Goal: Transaction & Acquisition: Purchase product/service

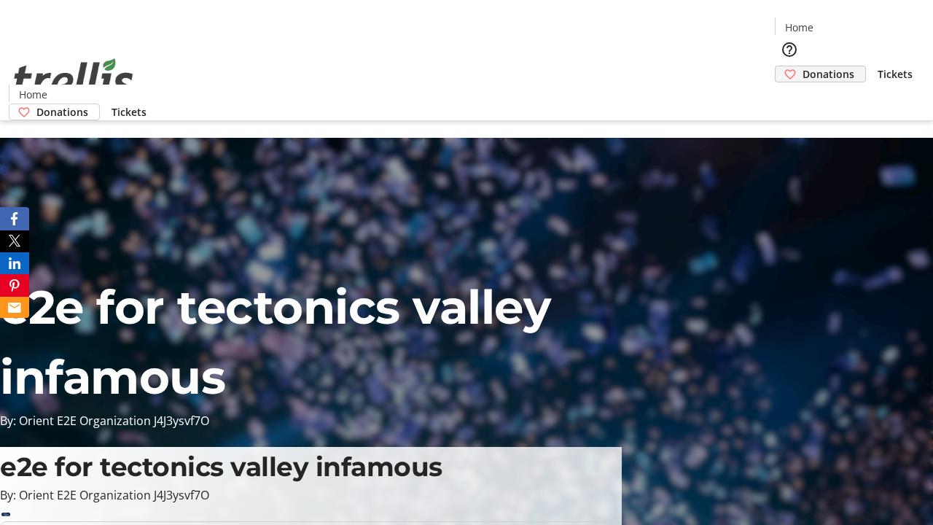
click at [802, 66] on span "Donations" at bounding box center [828, 73] width 52 height 15
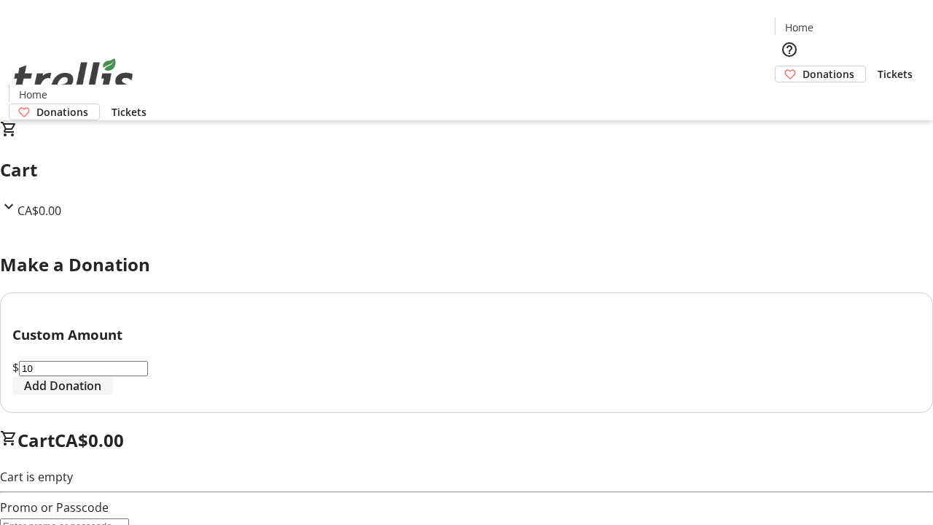
click at [101, 394] on span "Add Donation" at bounding box center [62, 385] width 77 height 17
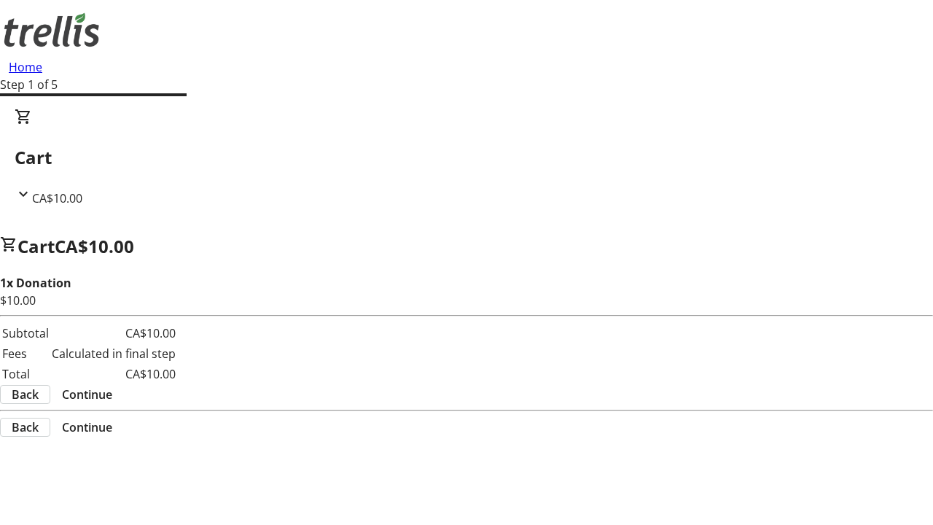
select select "CA"
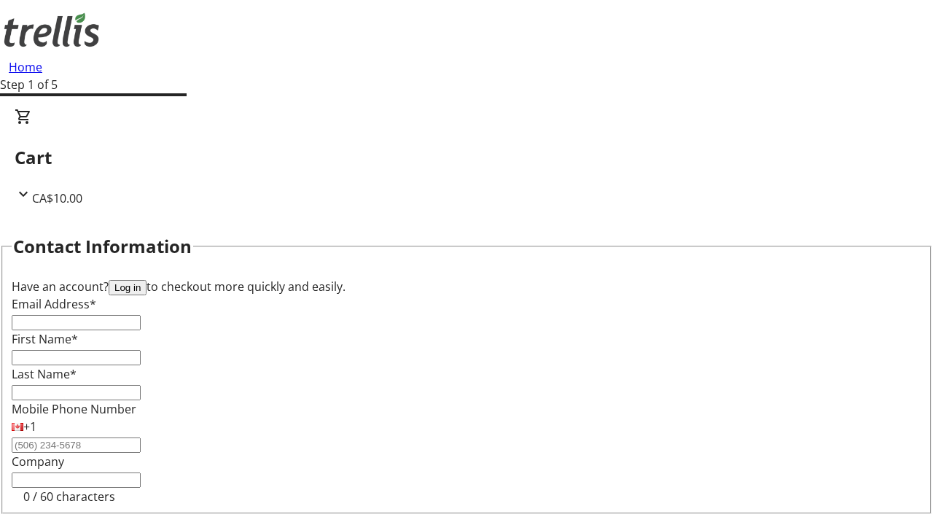
click at [146, 280] on button "Log in" at bounding box center [128, 287] width 38 height 15
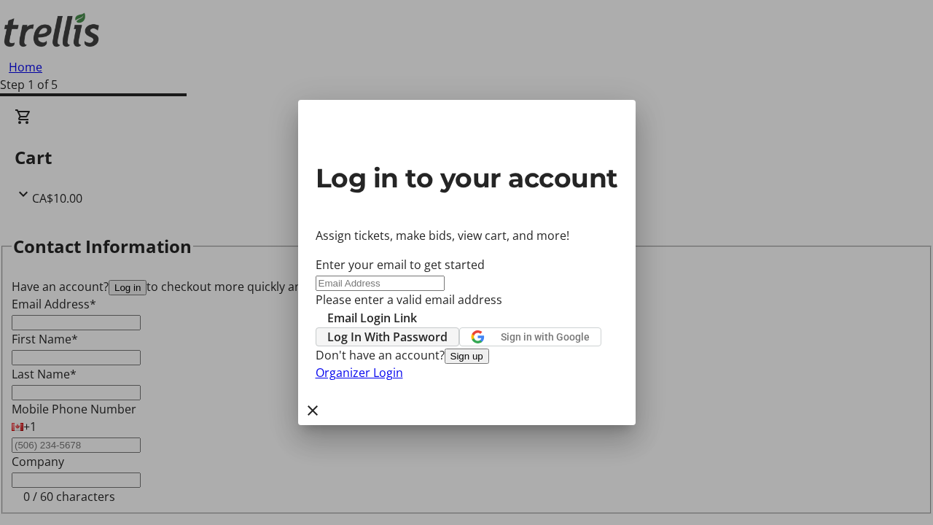
click at [447, 328] on span "Log In With Password" at bounding box center [387, 336] width 120 height 17
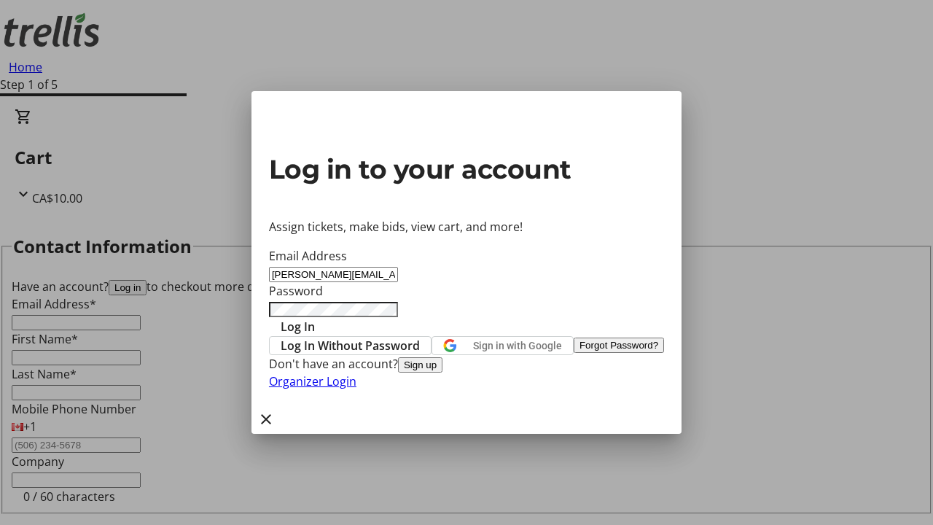
type input "[PERSON_NAME][EMAIL_ADDRESS][DOMAIN_NAME]"
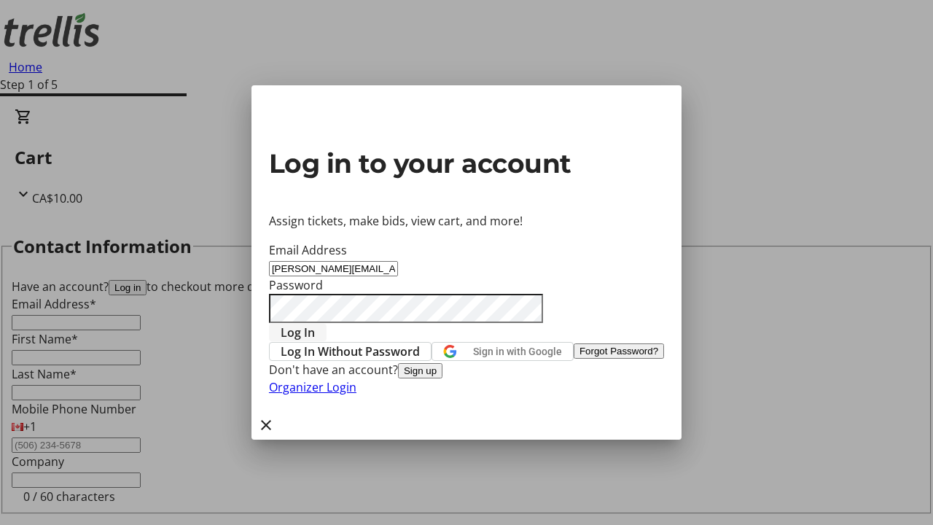
click at [315, 324] on span "Log In" at bounding box center [298, 332] width 34 height 17
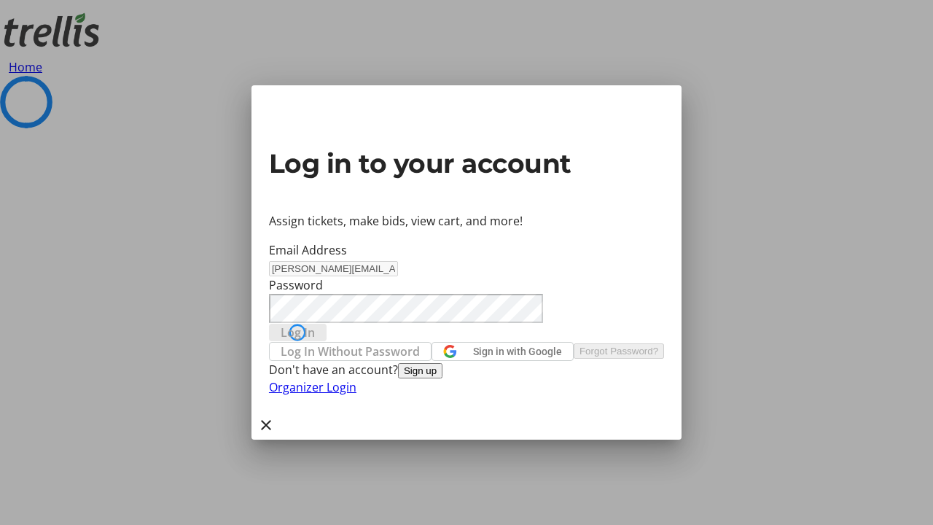
select select "CA"
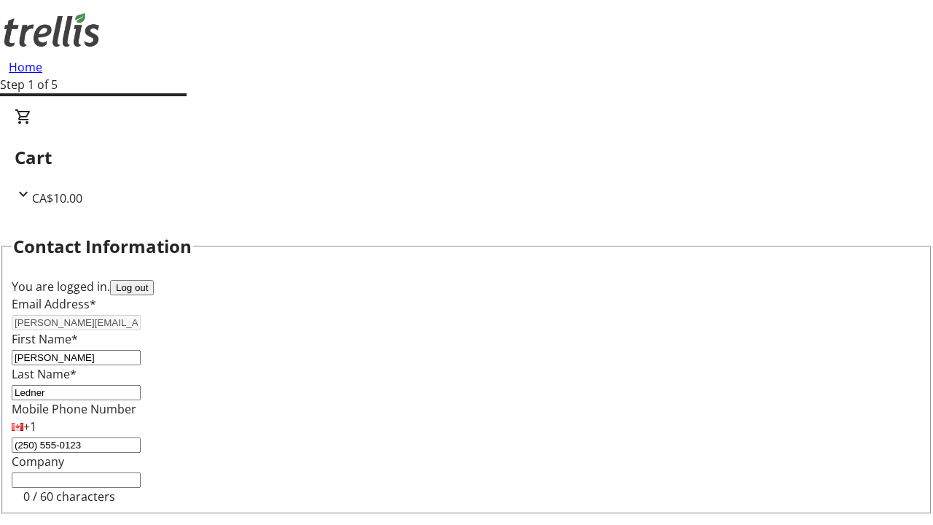
select select "CA"
select select "BC"
type input "Kelowna"
type input "V1Y 0C2"
